Goal: Task Accomplishment & Management: Manage account settings

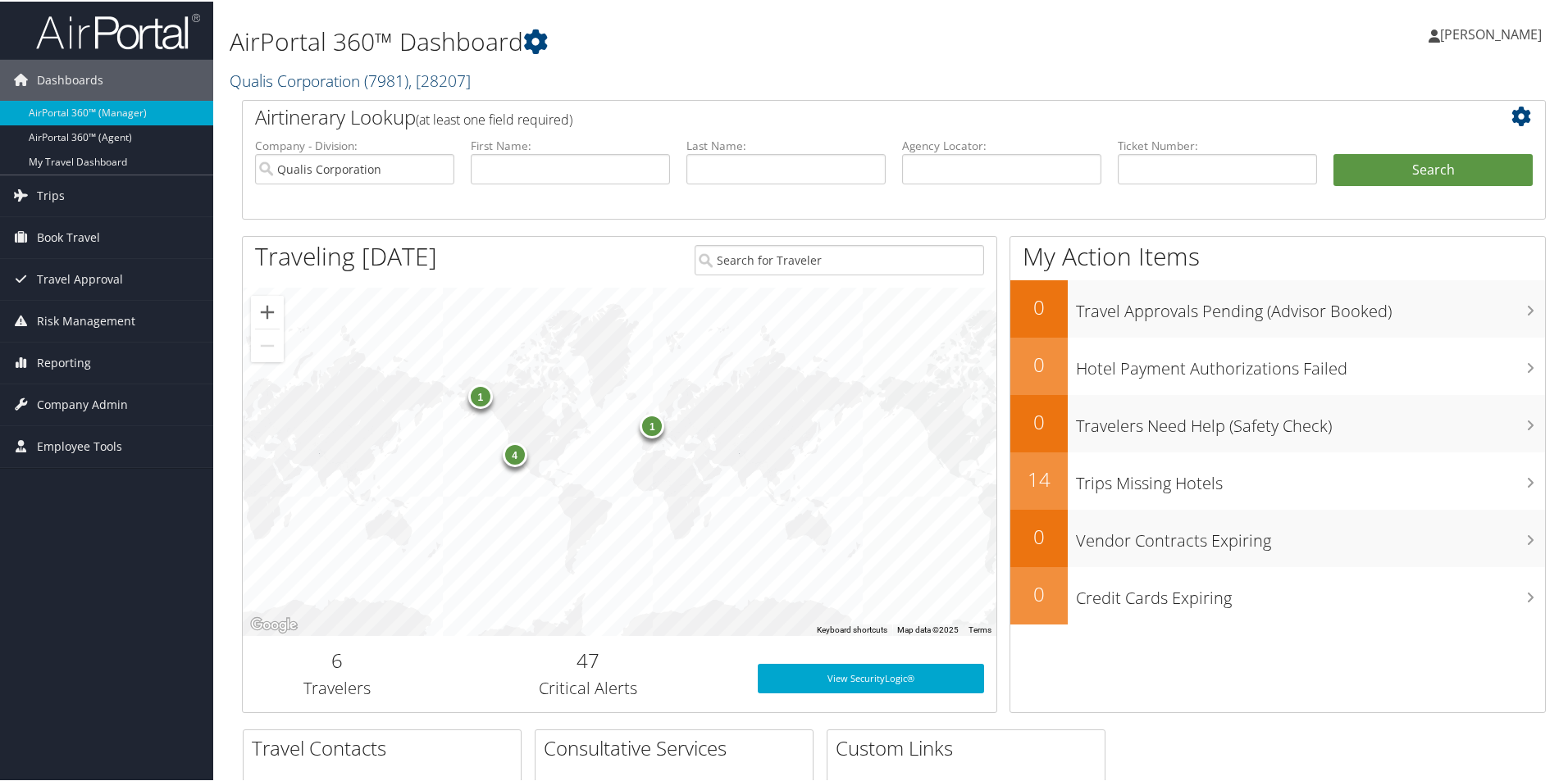
click at [351, 83] on link "Qualis Corporation ( 7981 ) , [ 28207 ]" at bounding box center [350, 79] width 241 height 22
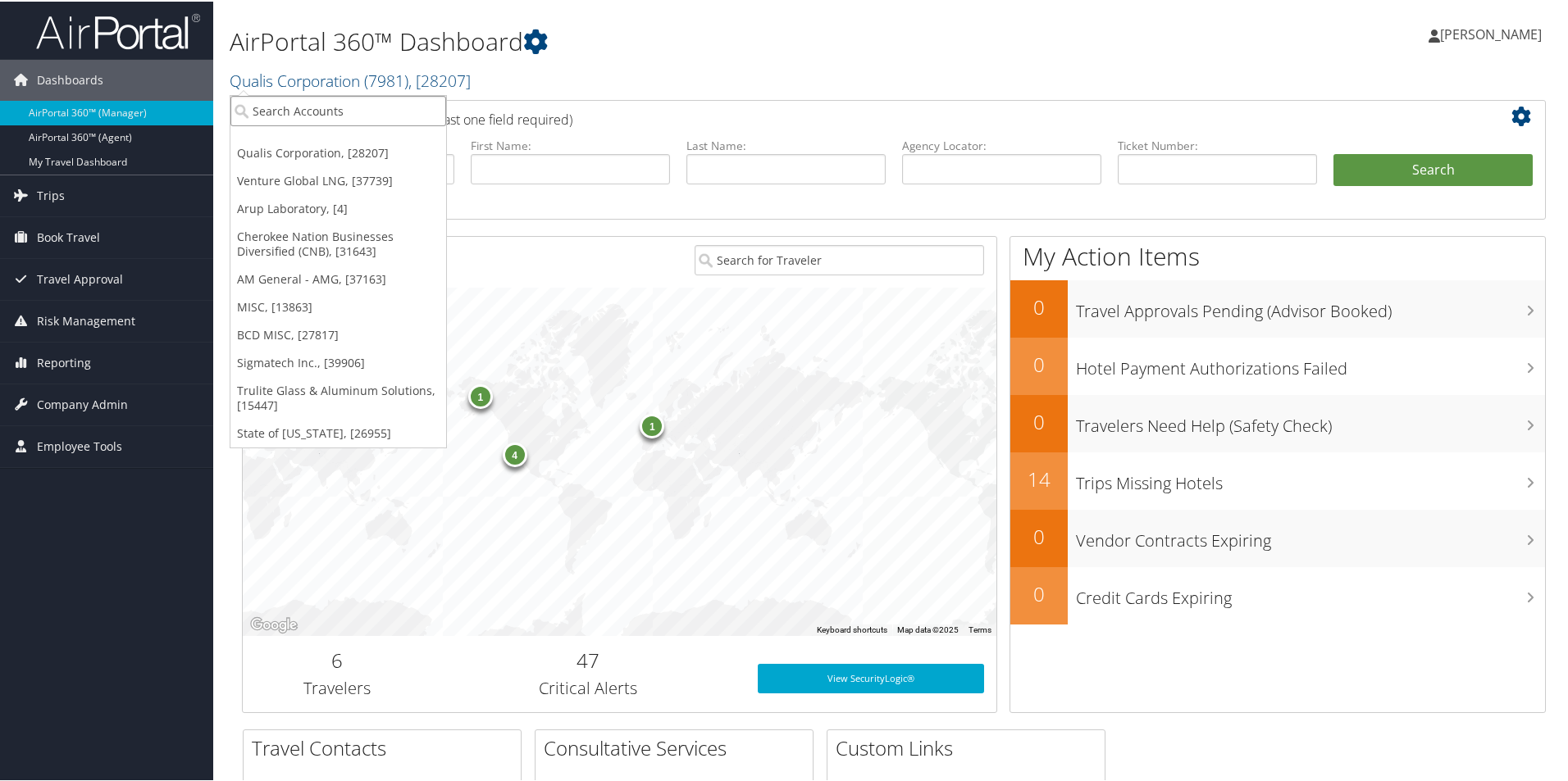
click at [279, 106] on input "search" at bounding box center [338, 109] width 216 height 31
type input "ispa"
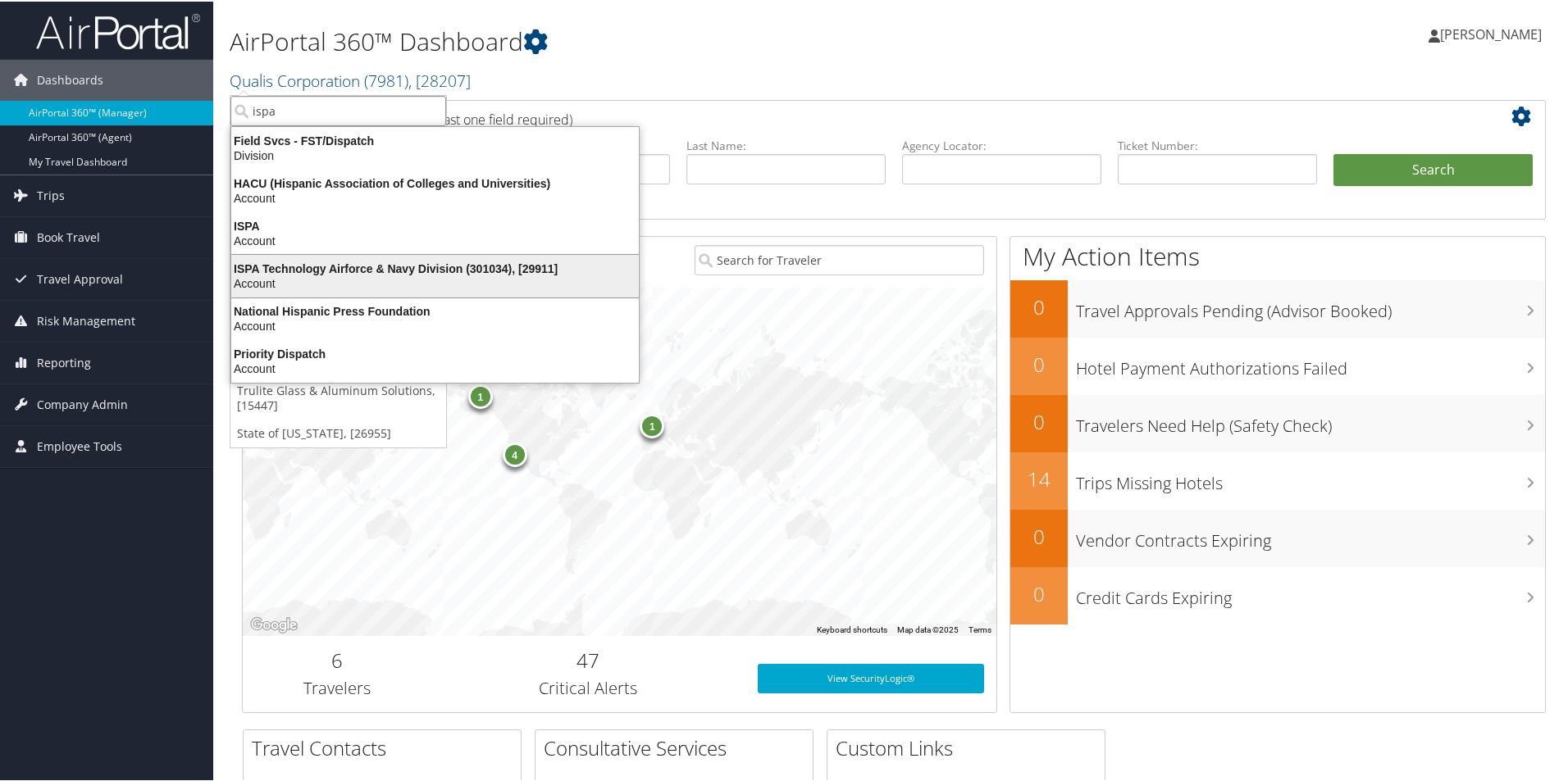
click at [293, 276] on div "Account" at bounding box center [435, 282] width 427 height 15
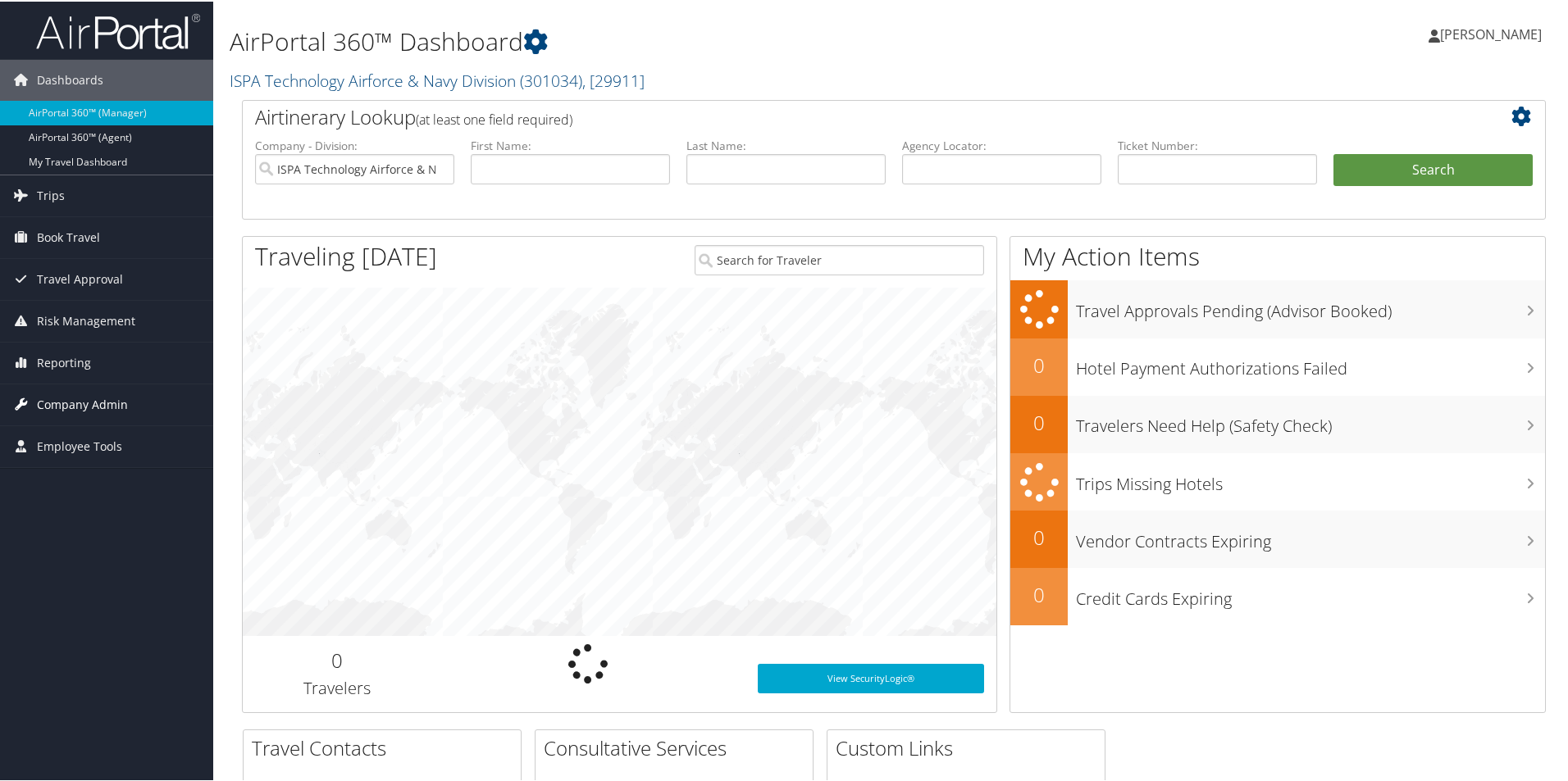
click at [76, 401] on span "Company Admin" at bounding box center [82, 403] width 91 height 41
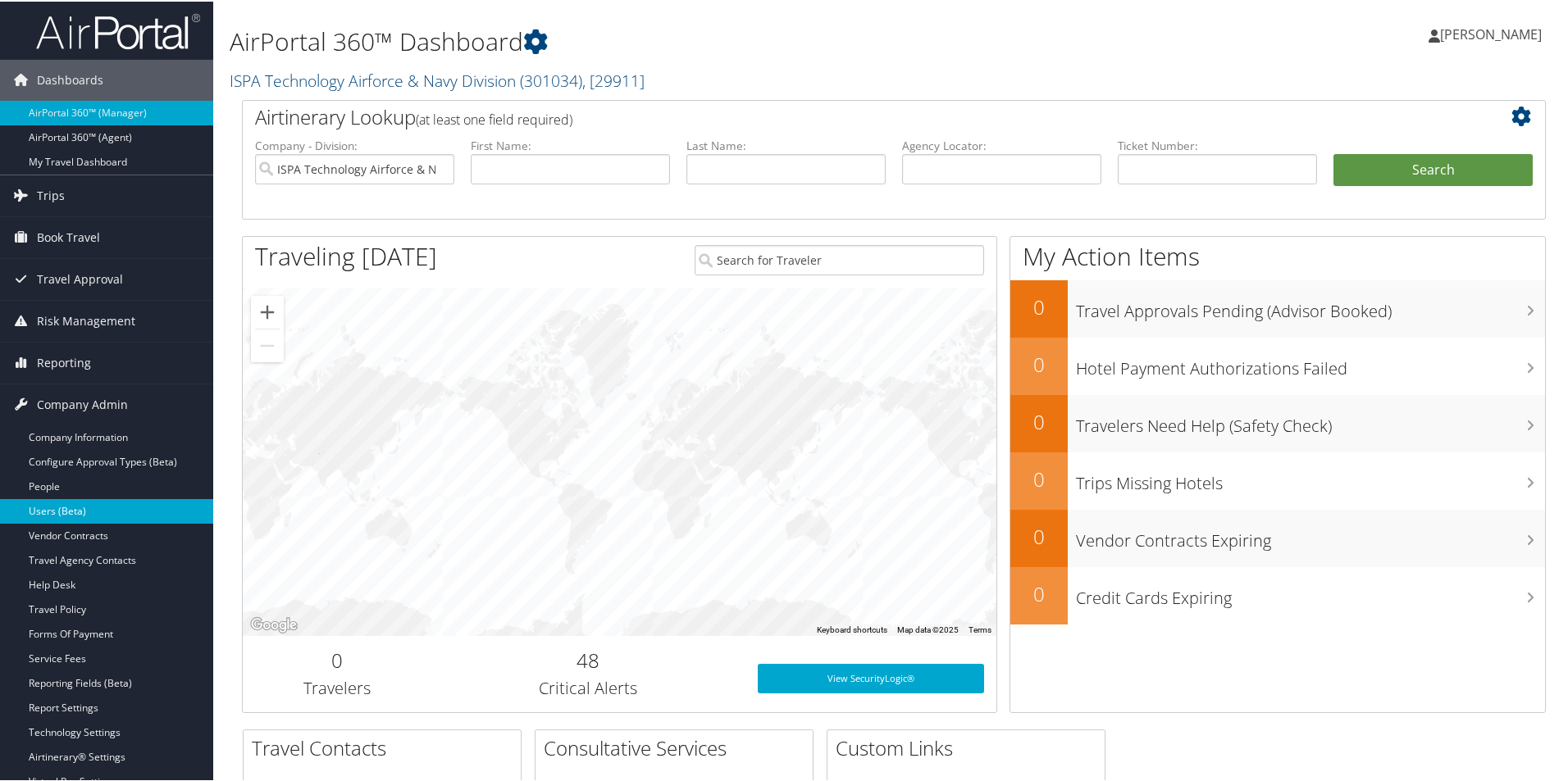
click at [83, 510] on link "Users (Beta)" at bounding box center [106, 510] width 214 height 25
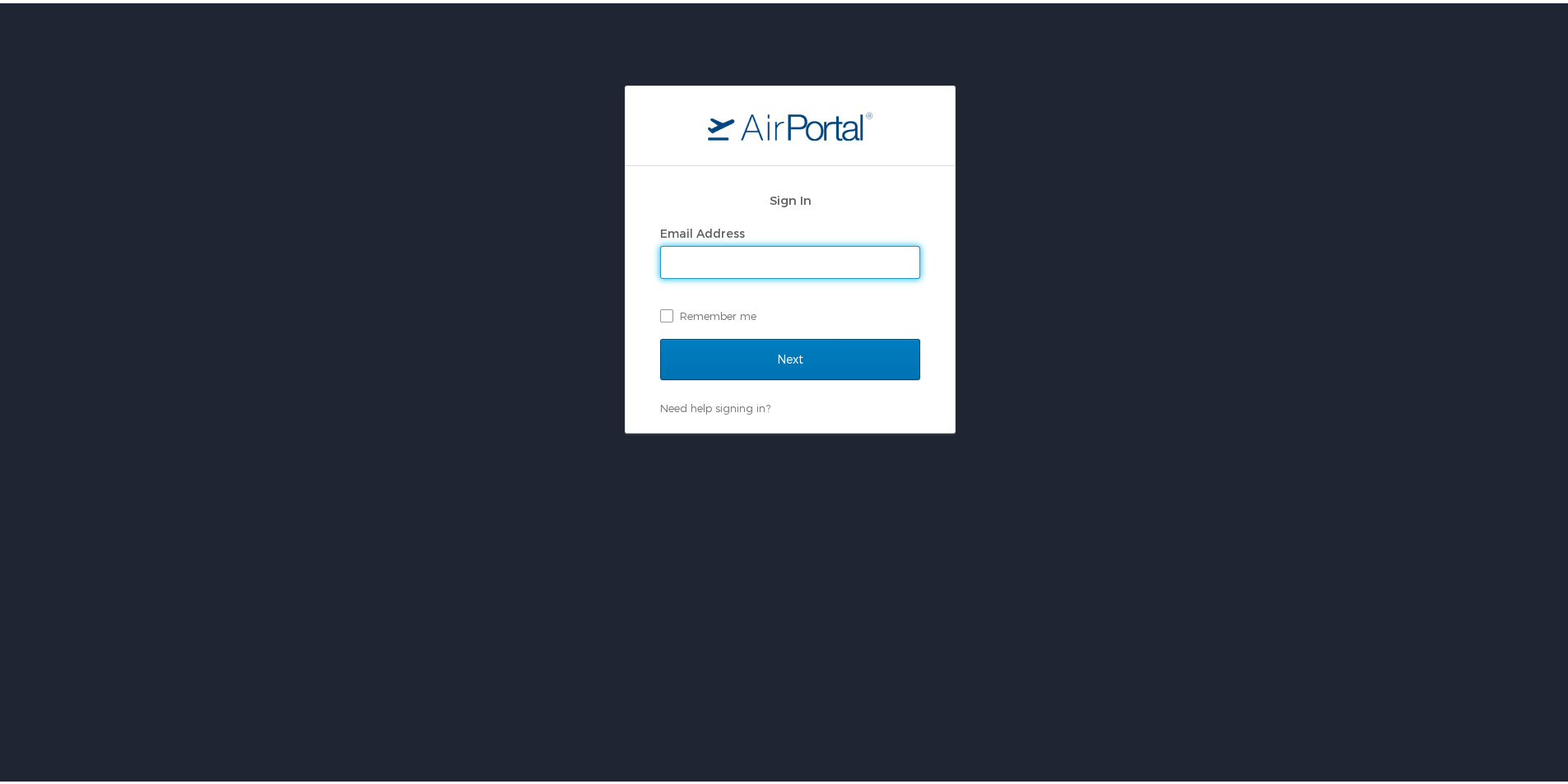
type input "[PERSON_NAME][EMAIL_ADDRESS][PERSON_NAME][DOMAIN_NAME]"
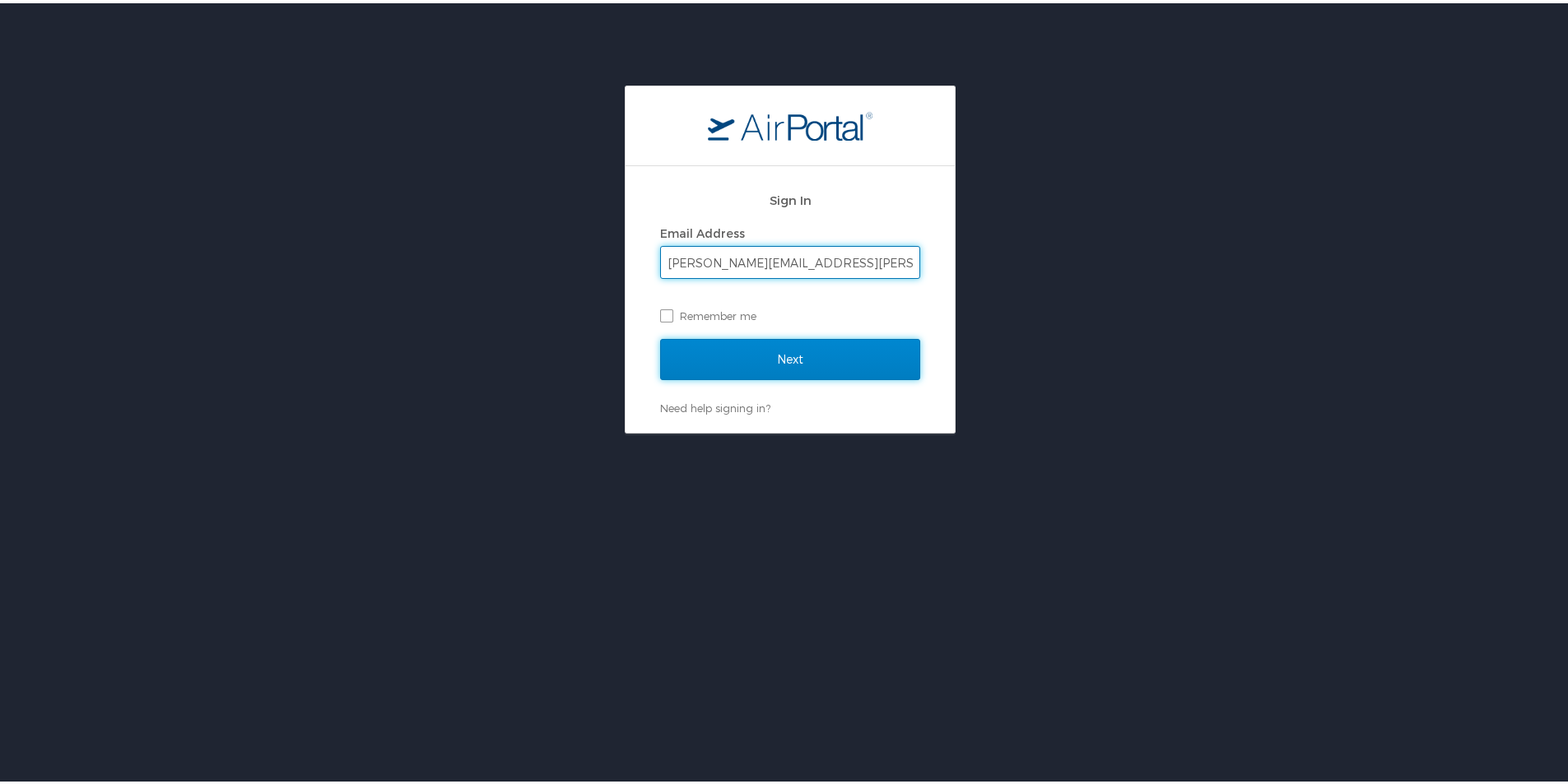
click at [759, 347] on input "Next" at bounding box center [790, 356] width 260 height 41
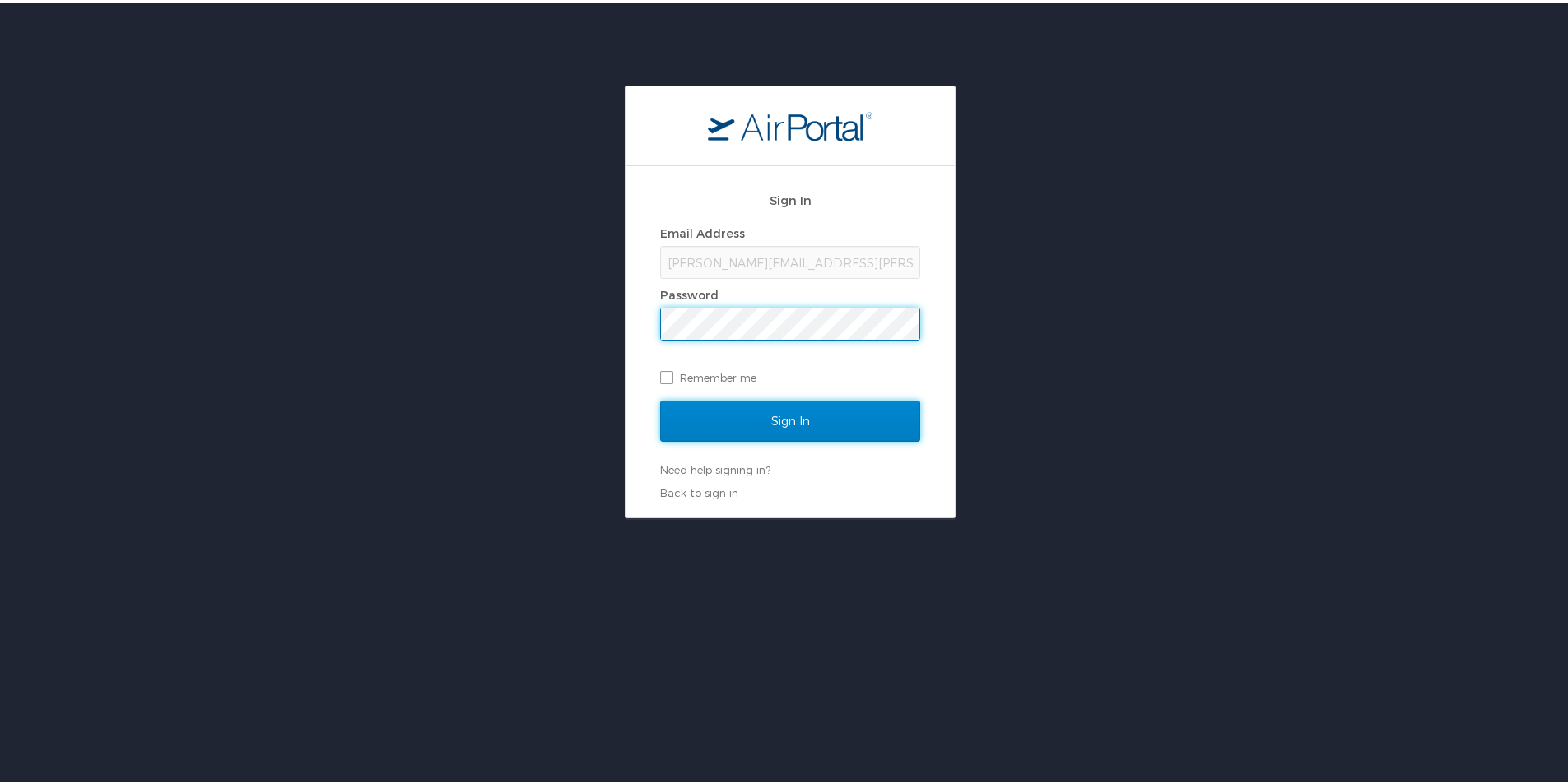
click at [754, 415] on input "Sign In" at bounding box center [790, 418] width 260 height 41
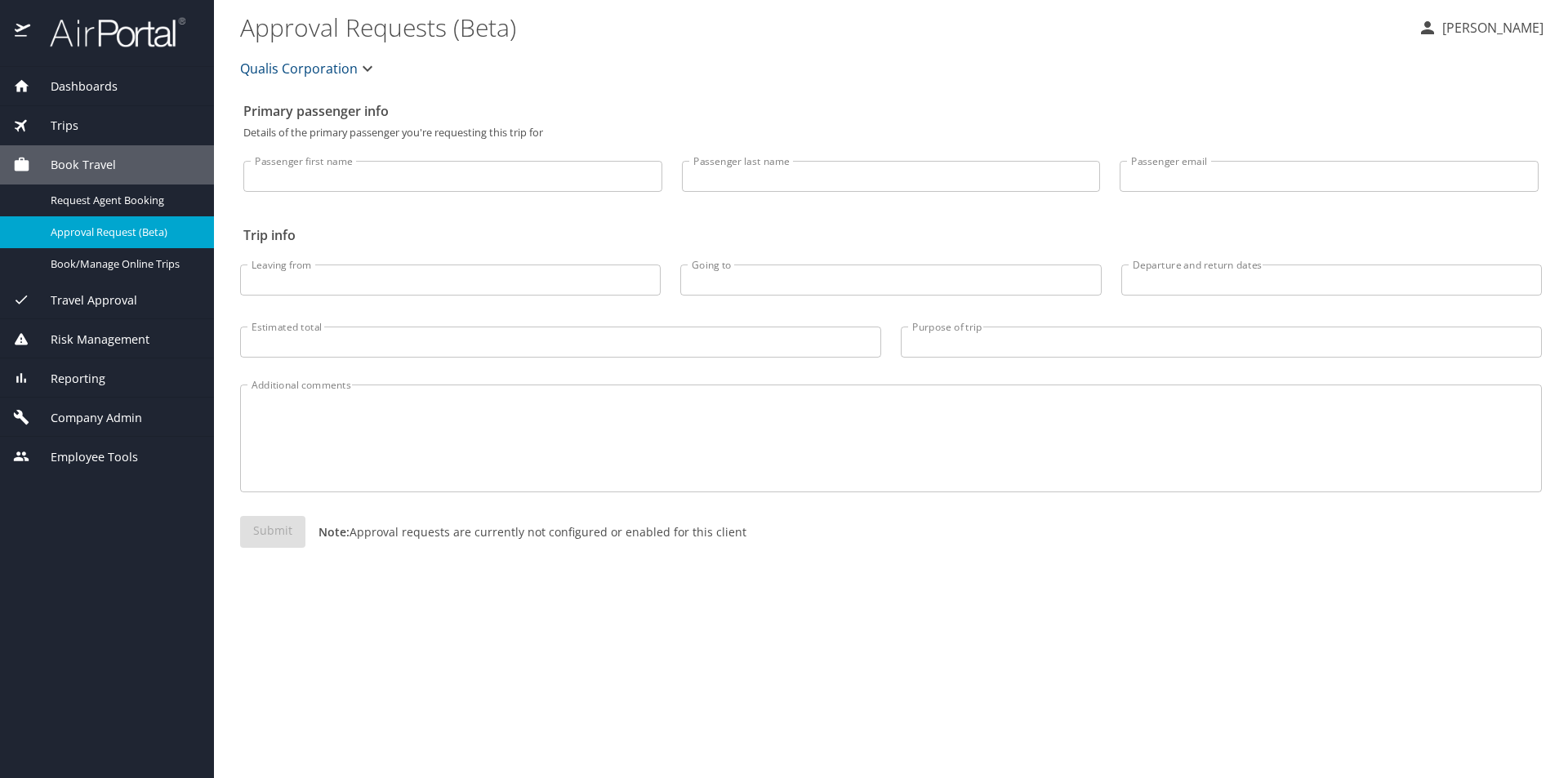
click at [344, 68] on span "Qualis Corporation" at bounding box center [299, 69] width 118 height 23
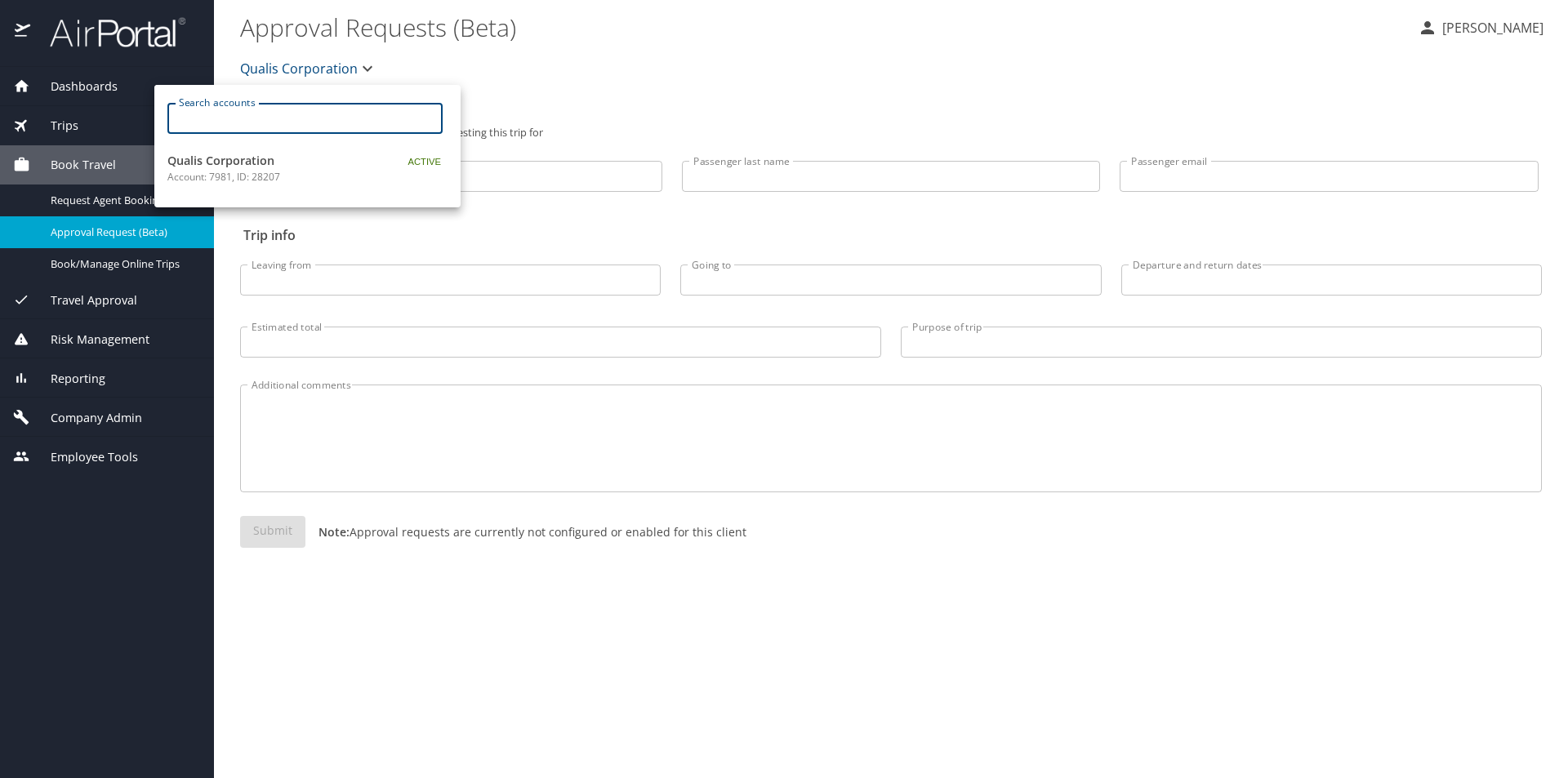
click at [301, 120] on input "Search accounts" at bounding box center [310, 118] width 265 height 31
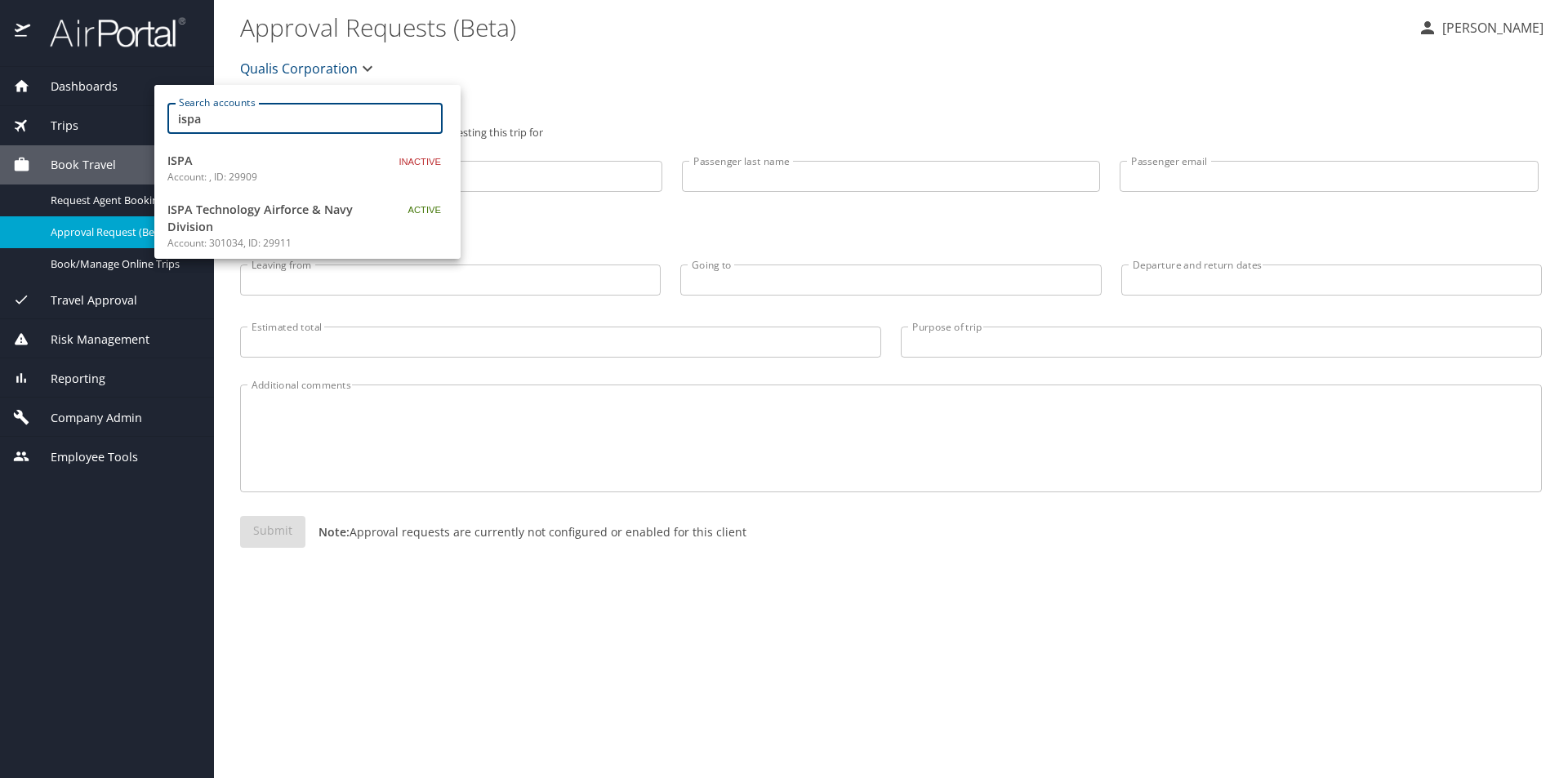
type input "ispa"
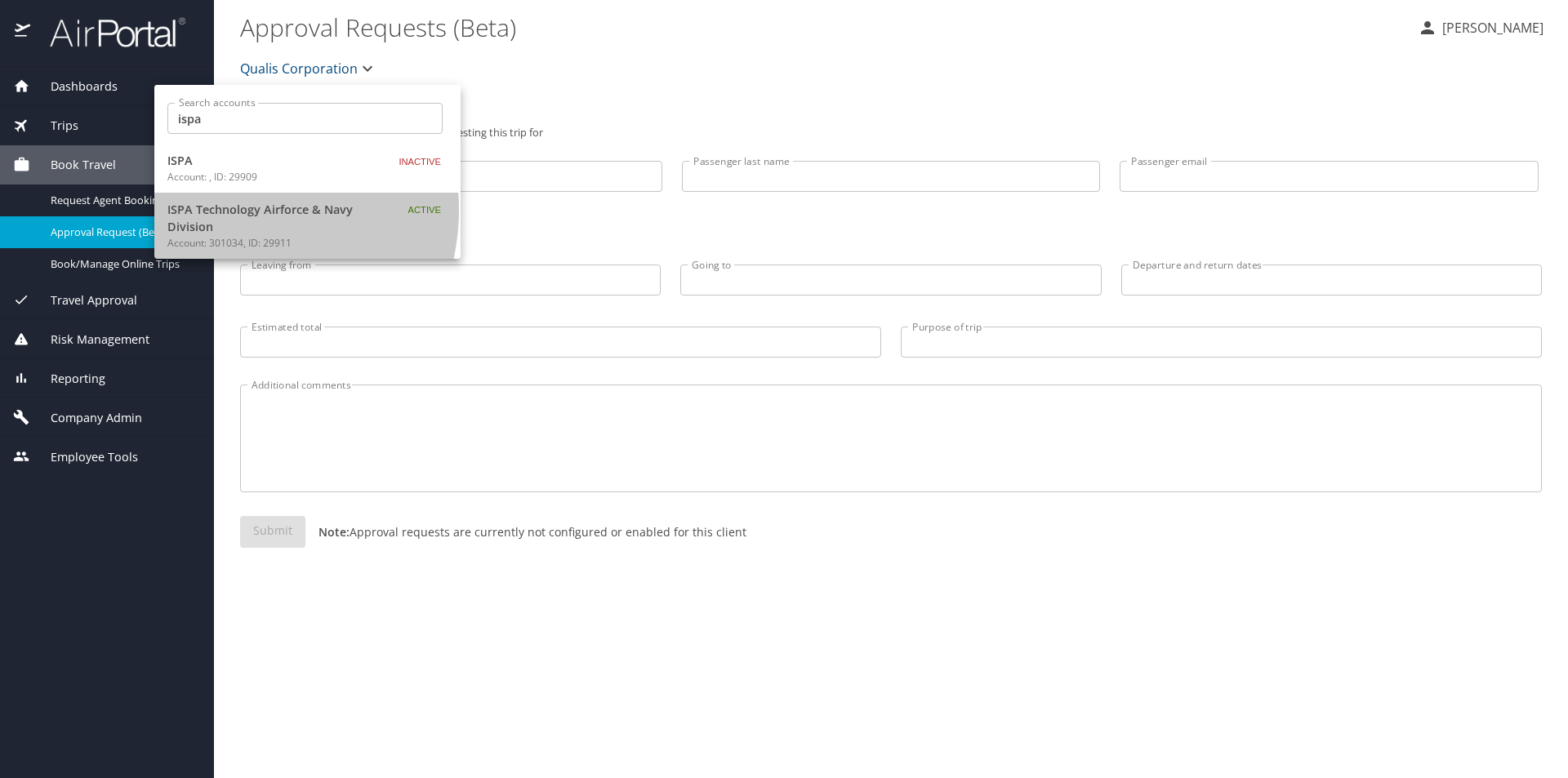
click at [226, 210] on span "ISPA Technology Airforce & Navy Division" at bounding box center [269, 219] width 204 height 35
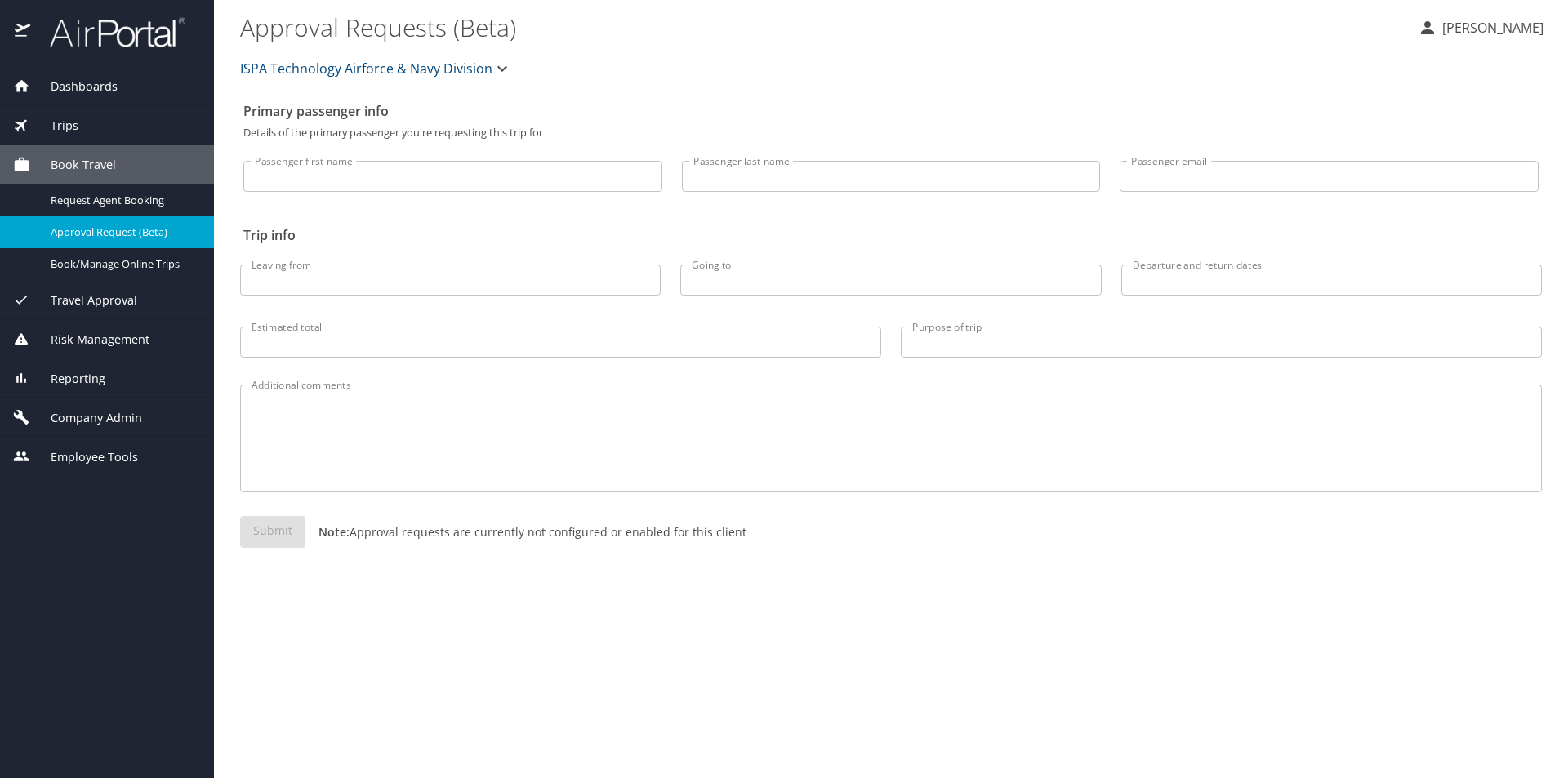
click at [125, 415] on span "Company Admin" at bounding box center [86, 418] width 112 height 18
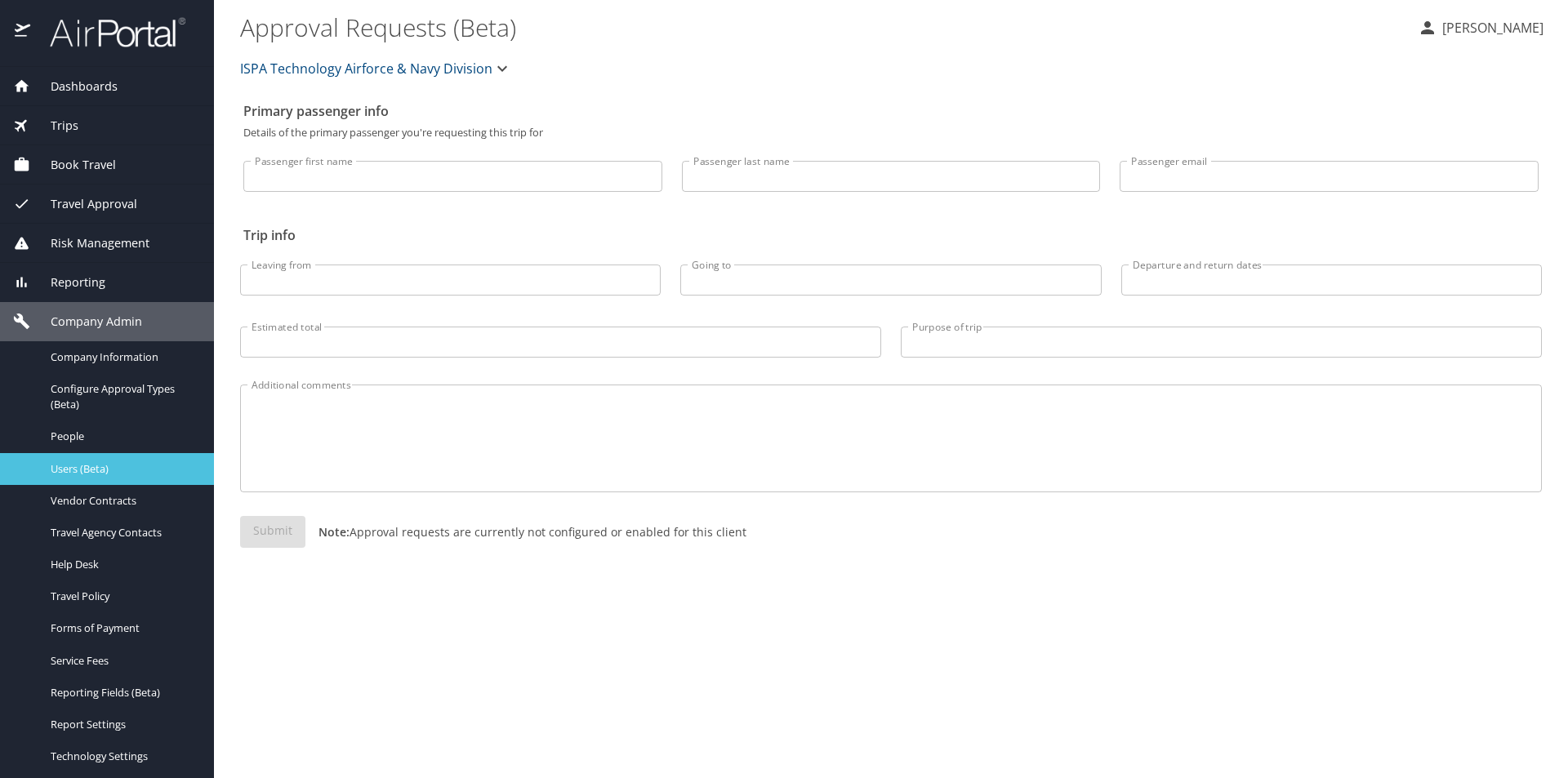
click at [103, 469] on span "Users (Beta)" at bounding box center [123, 468] width 144 height 16
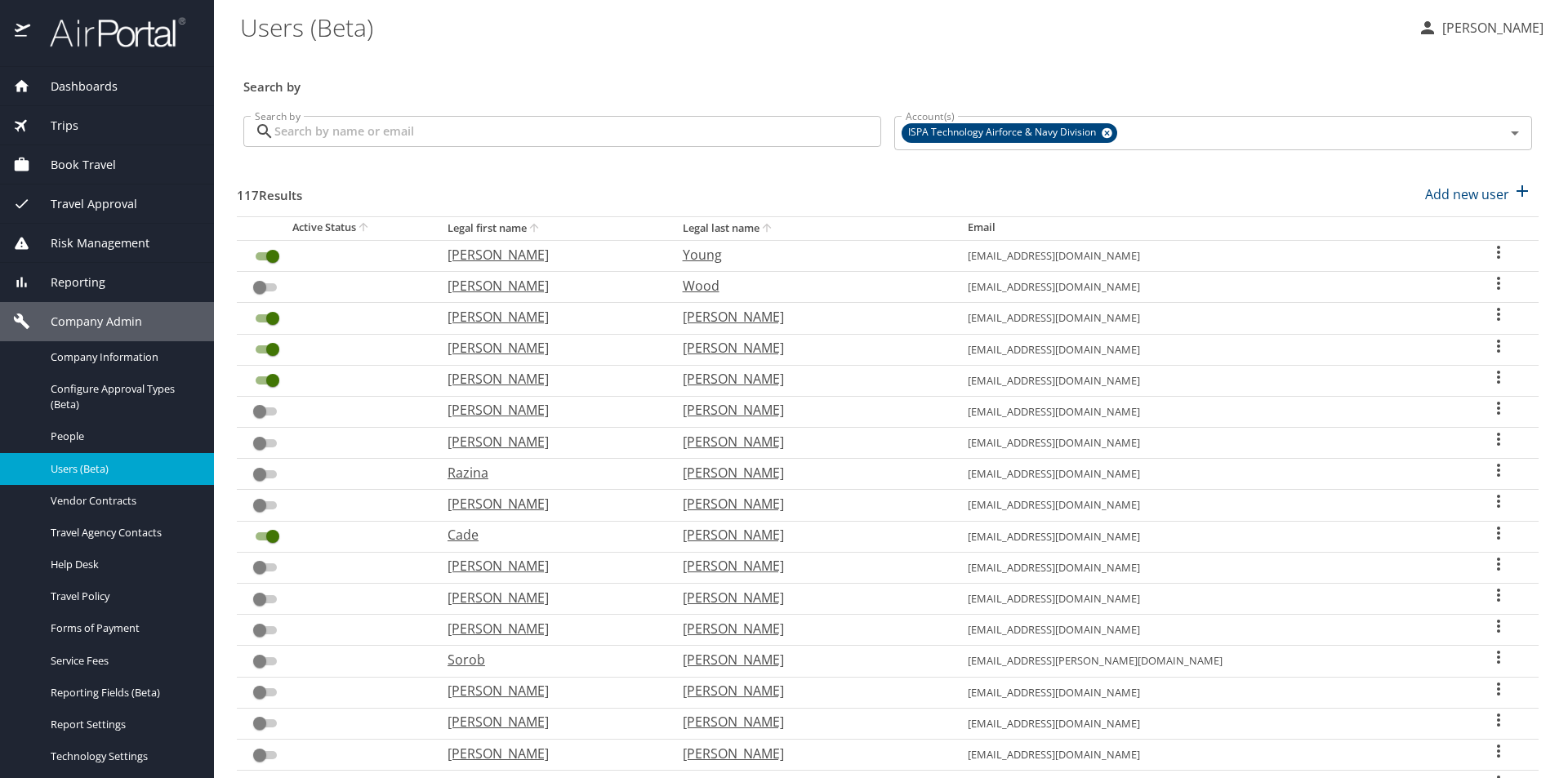
click at [392, 135] on input "Search by" at bounding box center [578, 131] width 607 height 31
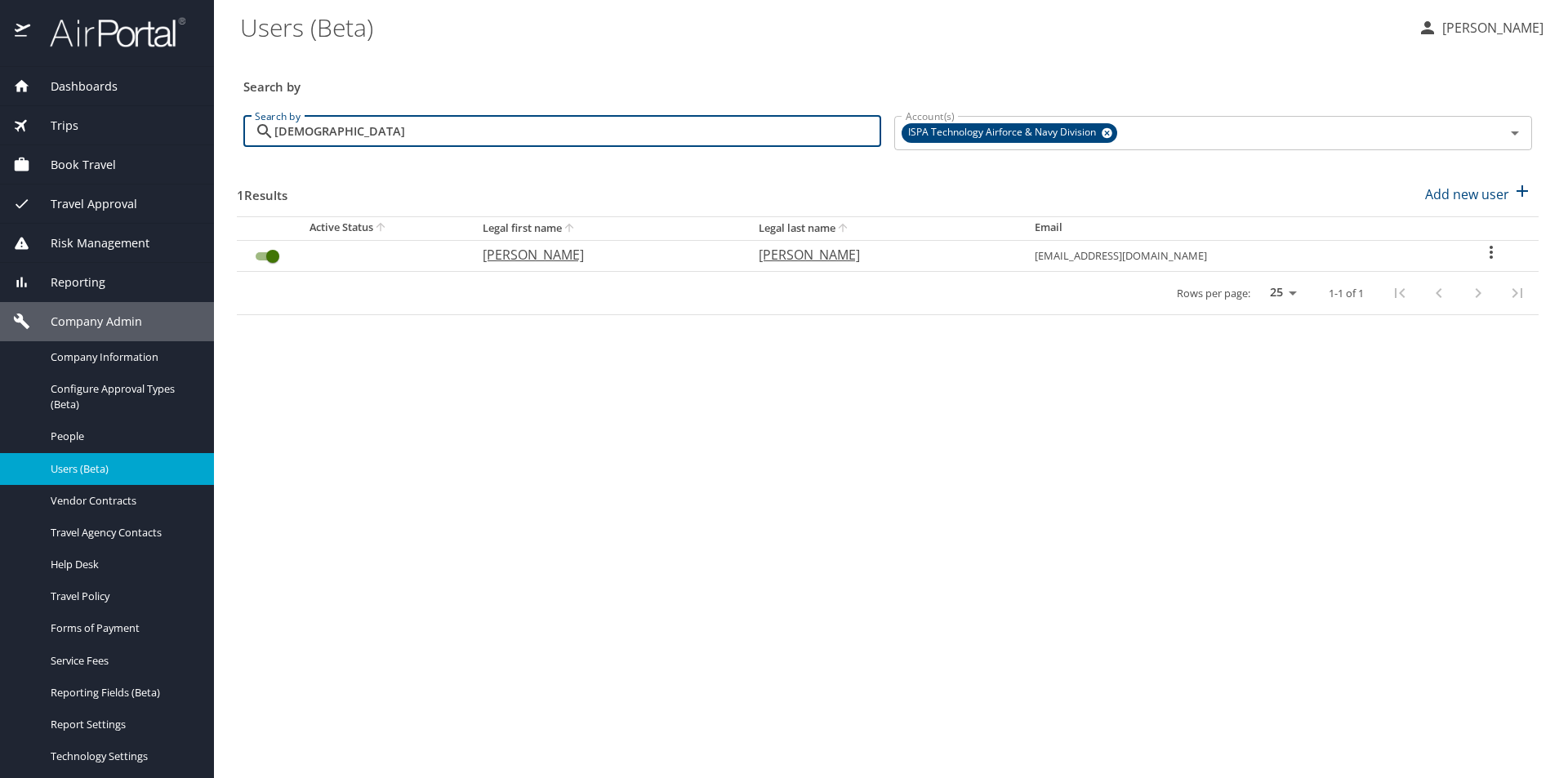
type input "pape"
click at [1491, 252] on icon "User Search Table" at bounding box center [1492, 252] width 20 height 20
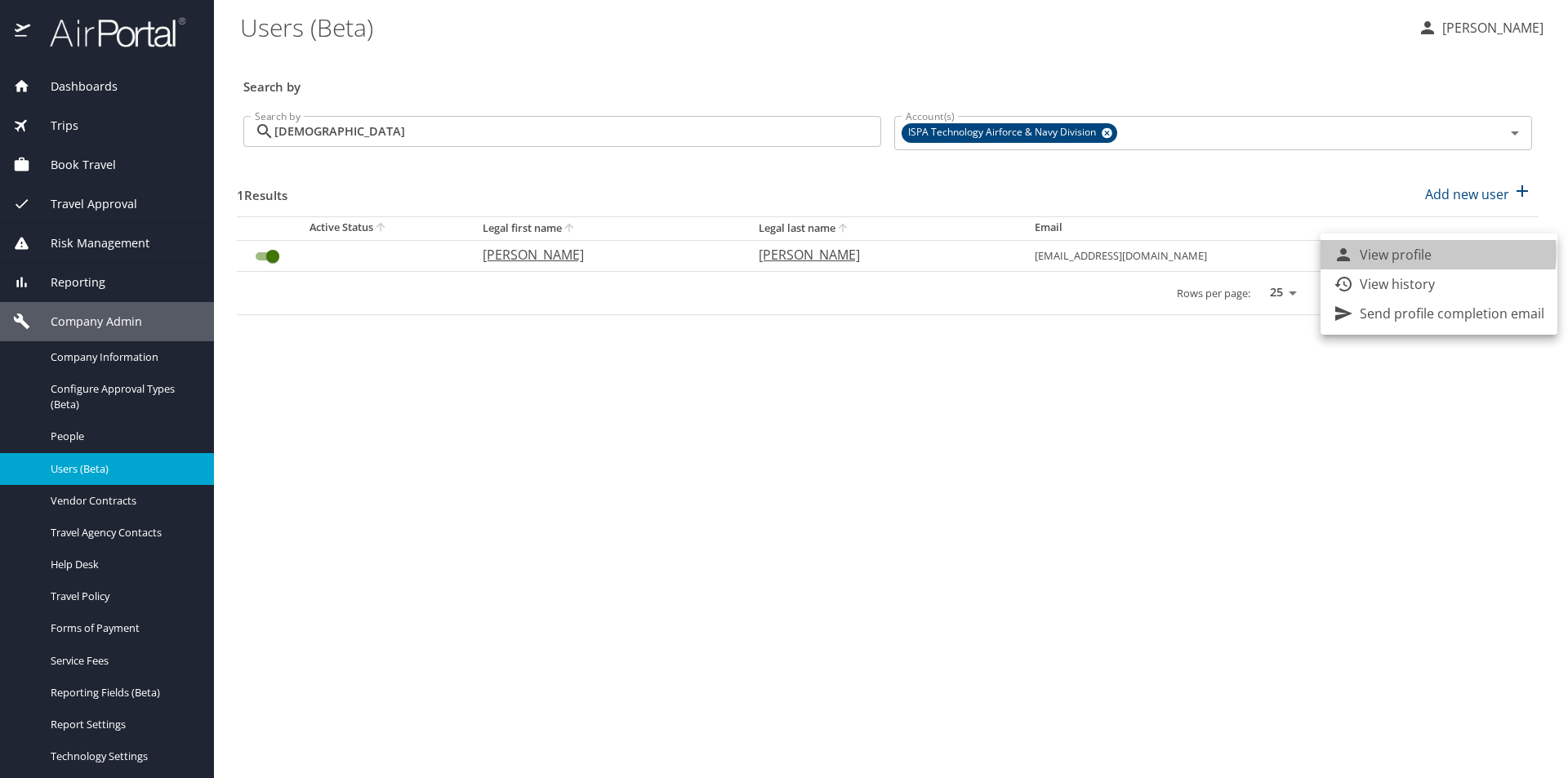
click at [1421, 252] on p "View profile" at bounding box center [1396, 255] width 72 height 20
select select "US"
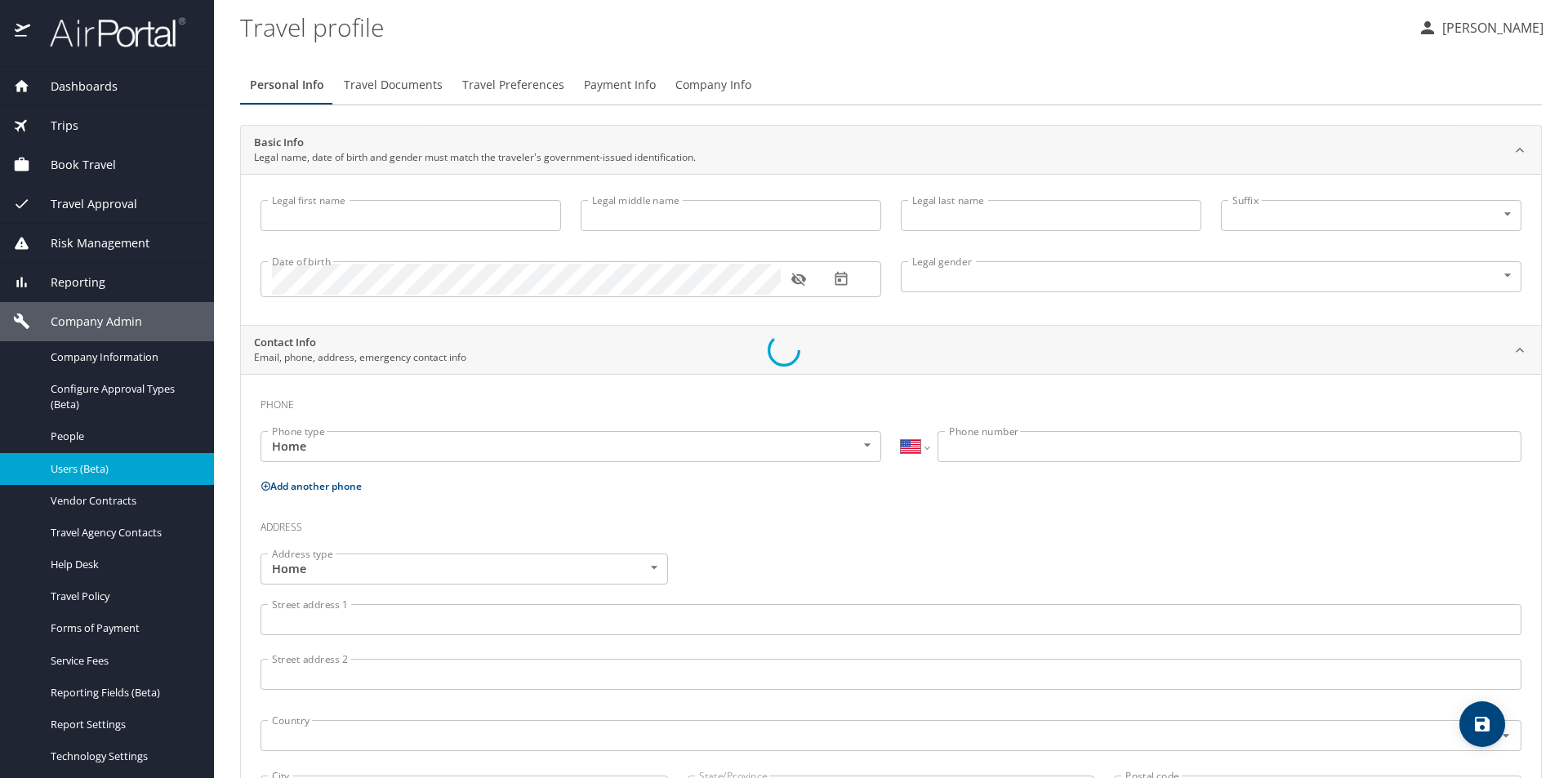
type input "Chilton"
type input "Scott"
type input "Pape Jr"
type input "Male"
select select "US"
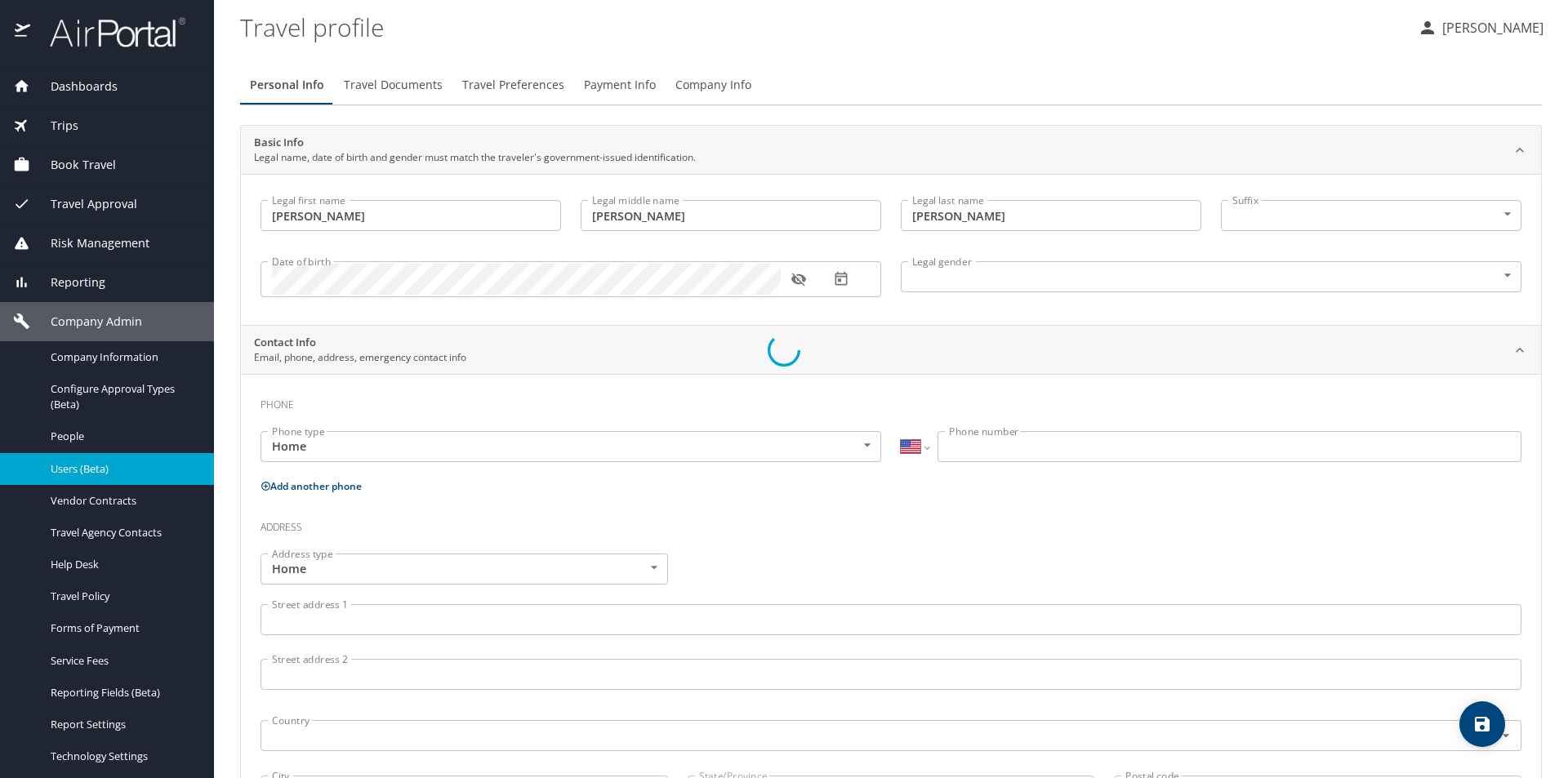
select select "US"
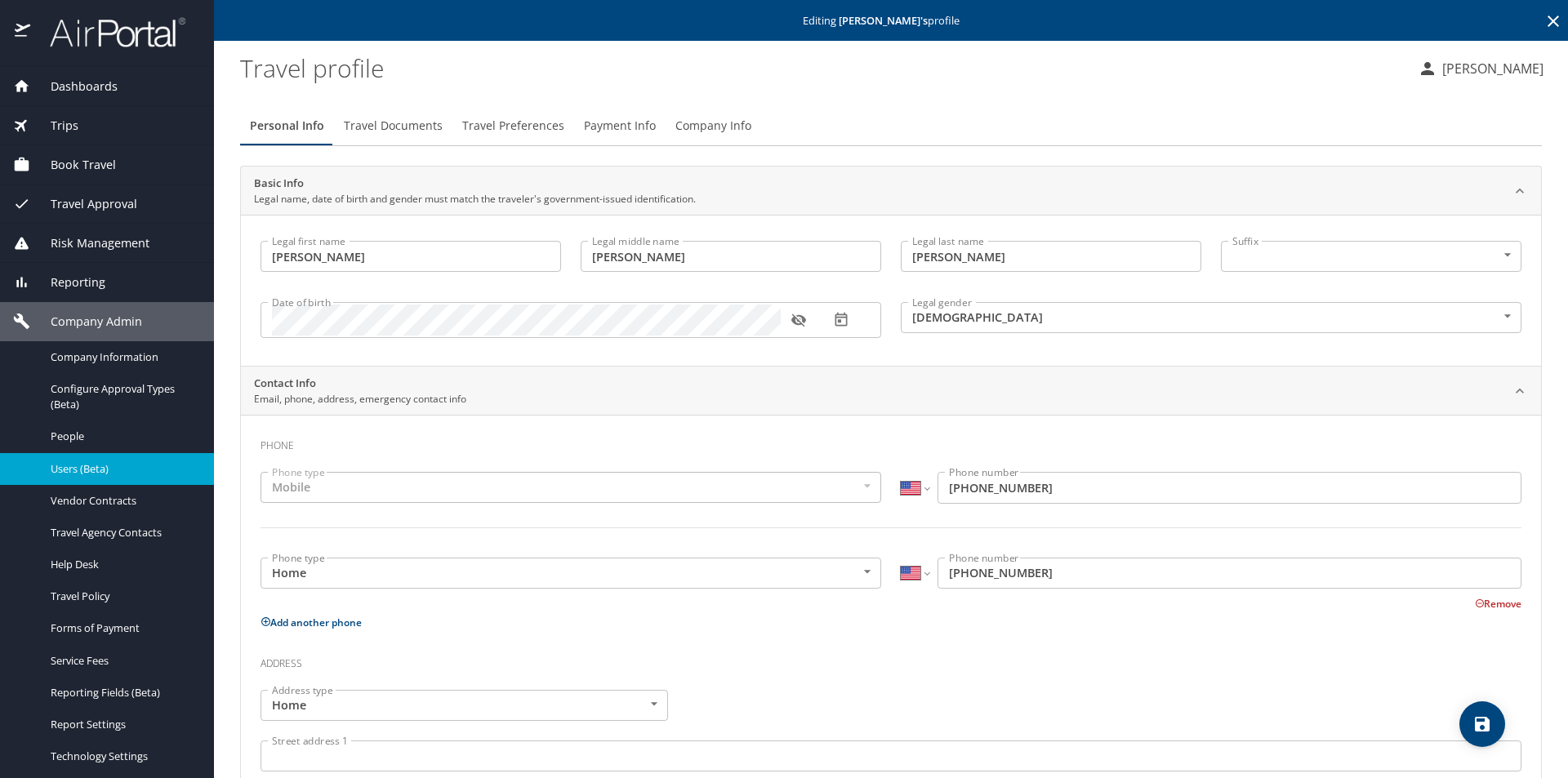
click at [409, 125] on span "Travel Documents" at bounding box center [392, 126] width 99 height 21
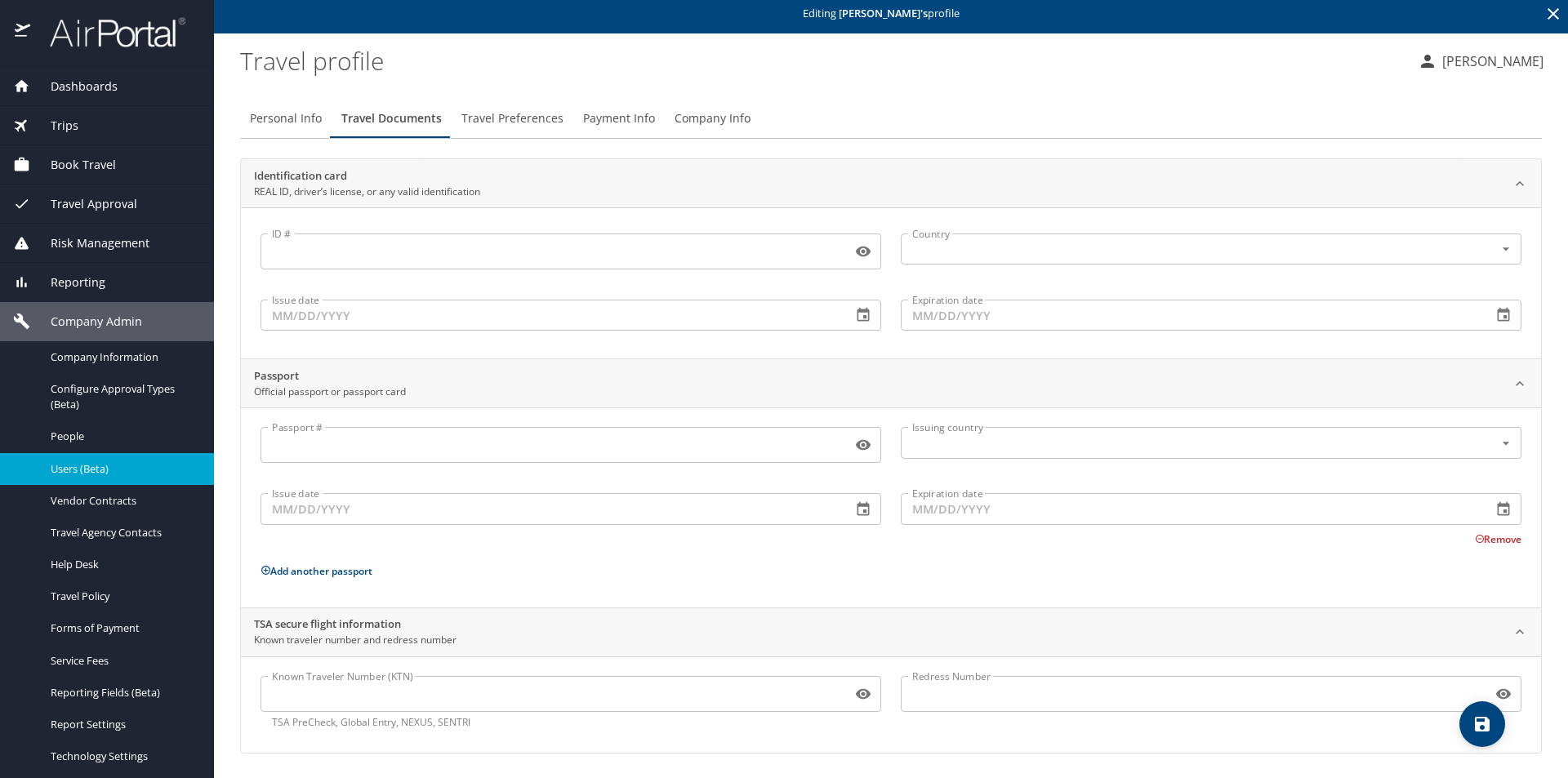
scroll to position [9, 0]
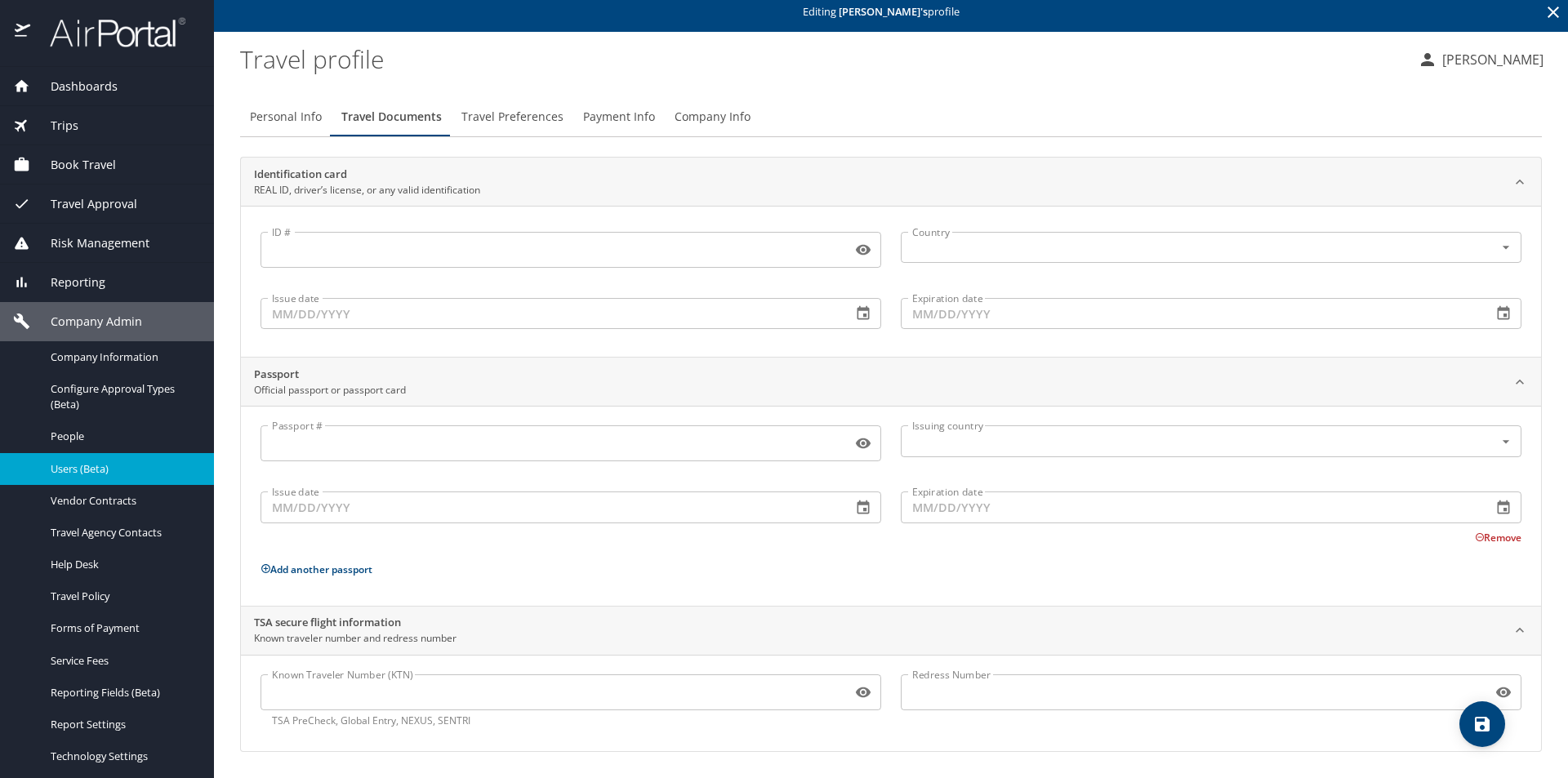
click at [514, 699] on input "Known Traveler Number (KTN)" at bounding box center [553, 692] width 584 height 31
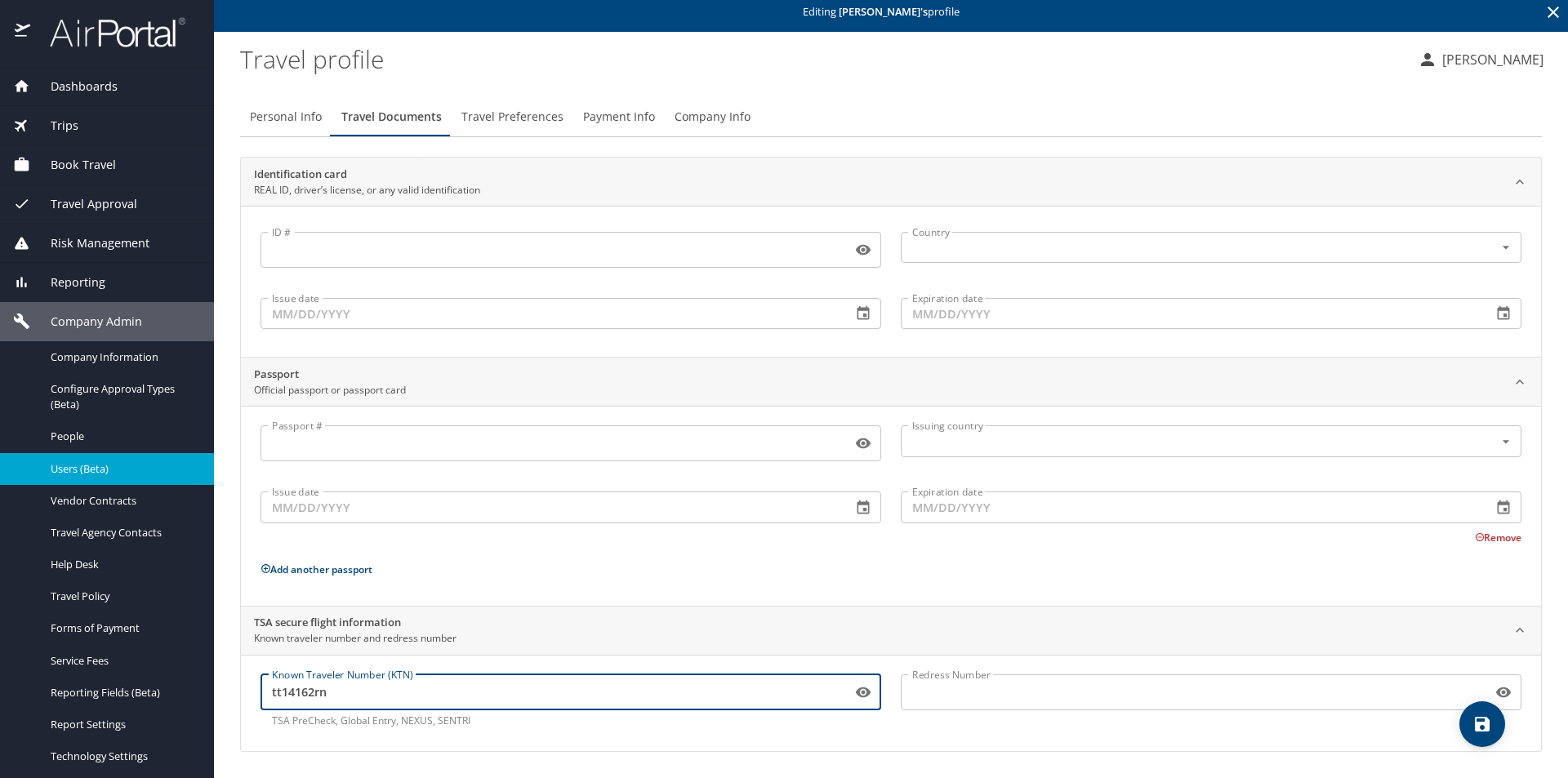
type input "tt14162rn"
click at [1481, 722] on icon "save" at bounding box center [1483, 724] width 15 height 15
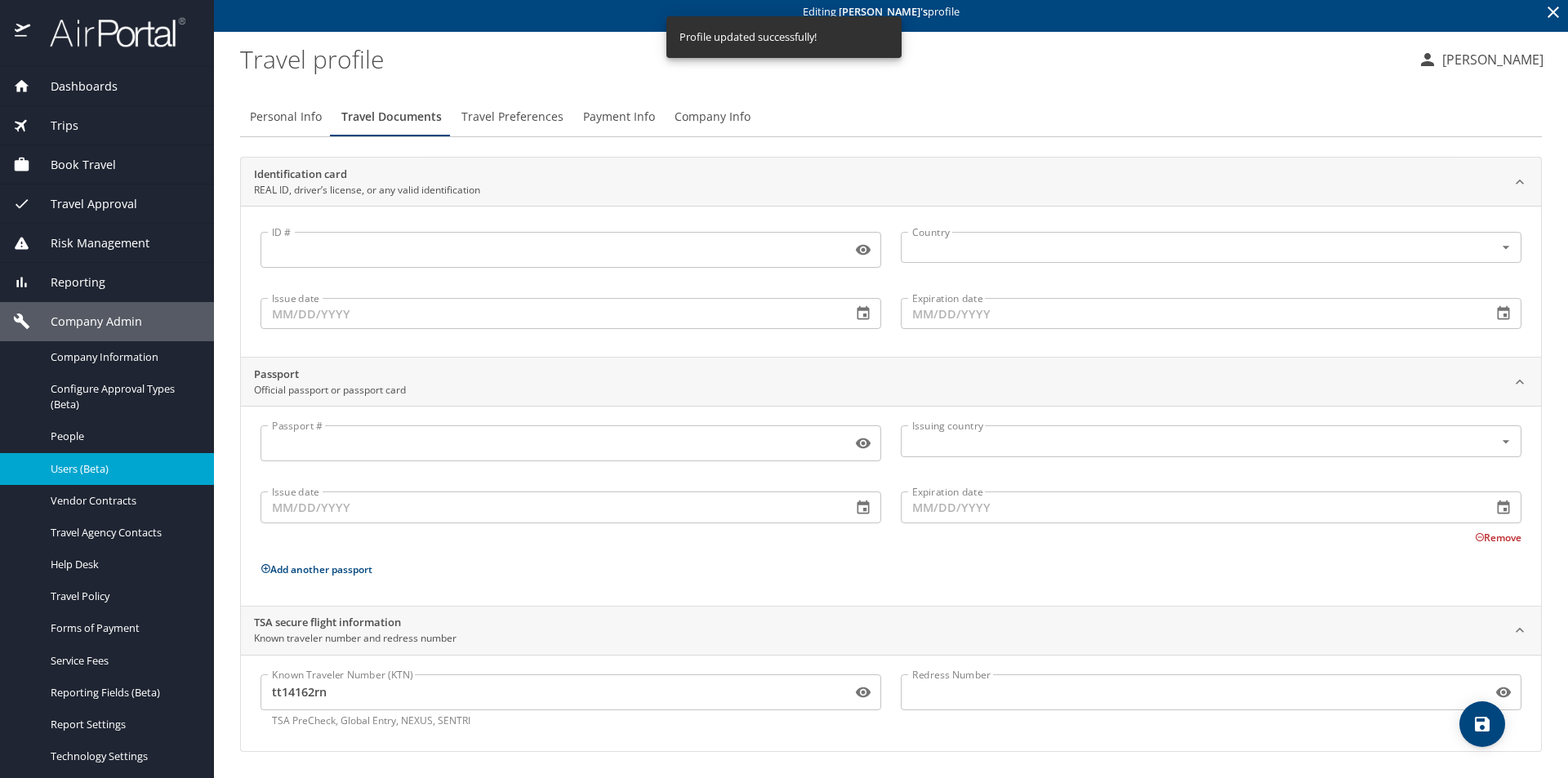
click at [89, 79] on span "Dashboards" at bounding box center [75, 87] width 88 height 18
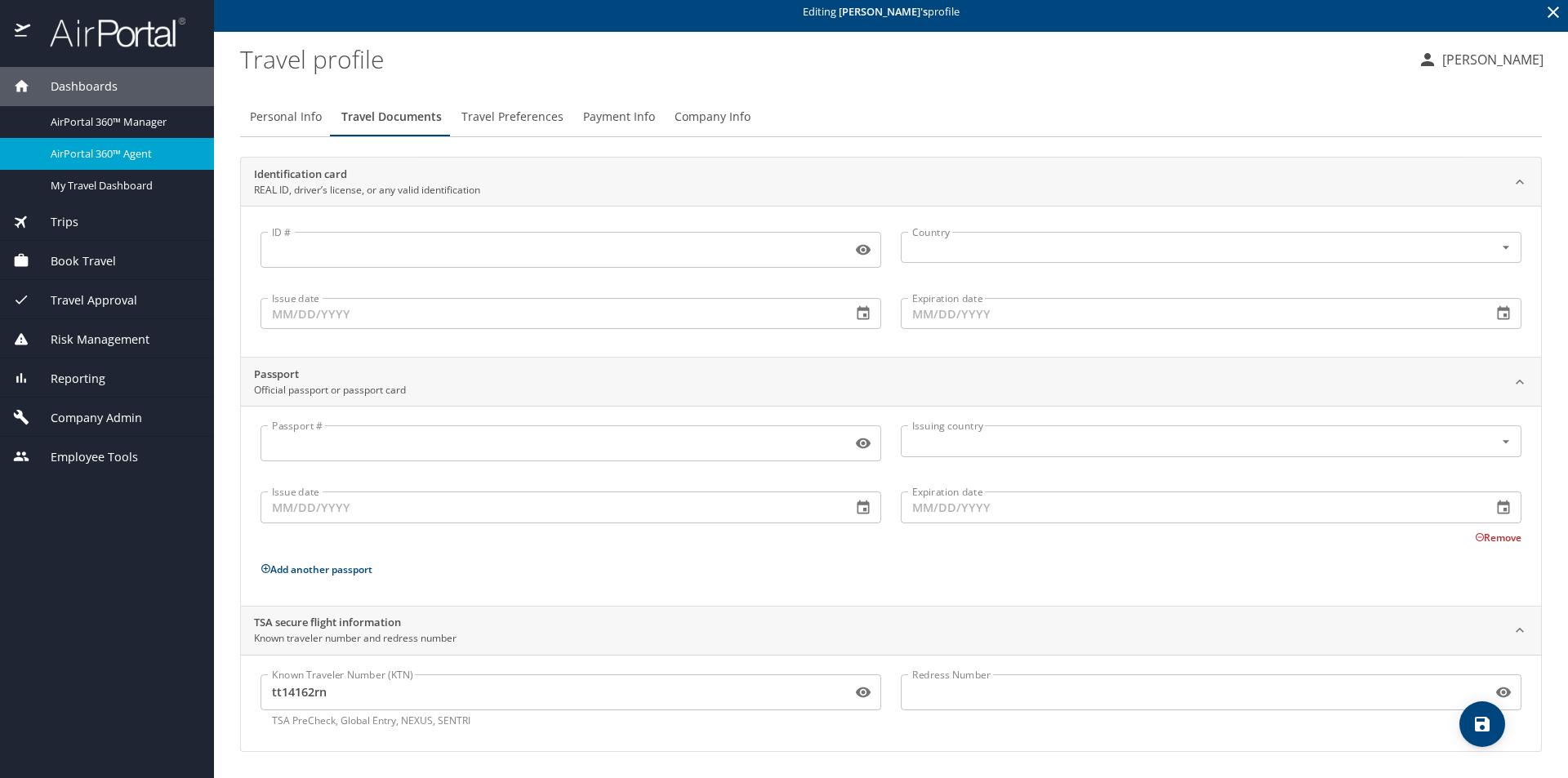
click at [116, 153] on span "AirPortal 360™ Agent" at bounding box center [123, 154] width 144 height 16
